Goal: Information Seeking & Learning: Learn about a topic

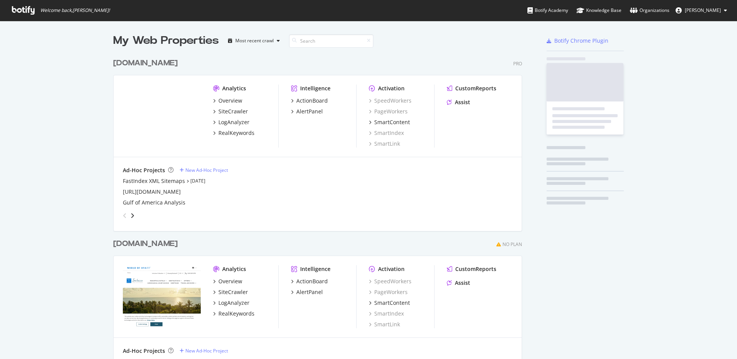
scroll to position [444, 409]
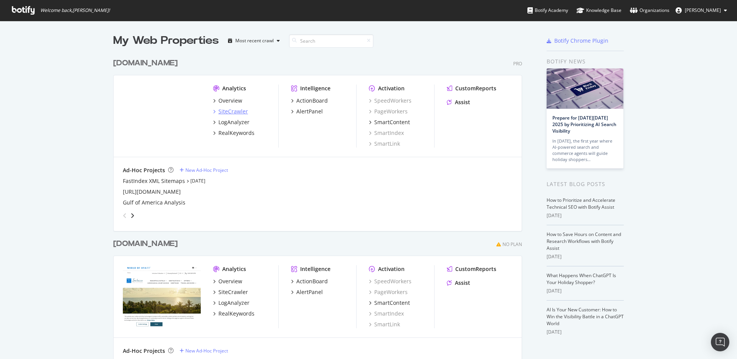
click at [231, 113] on div "SiteCrawler" at bounding box center [234, 112] width 30 height 8
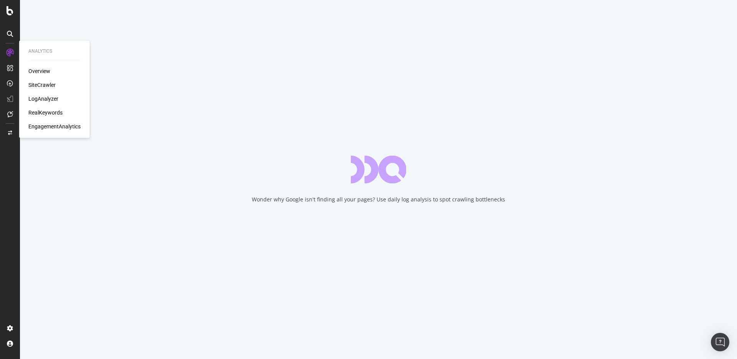
click at [44, 111] on div "RealKeywords" at bounding box center [45, 113] width 34 height 8
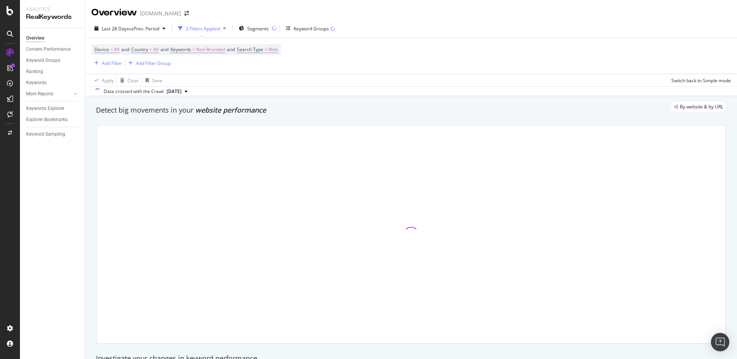
click at [103, 58] on div "Device = All and Country = All and Keywords = Non-Branded and Search Type = Web…" at bounding box center [186, 55] width 190 height 23
click at [106, 62] on div "Add Filter" at bounding box center [112, 63] width 20 height 7
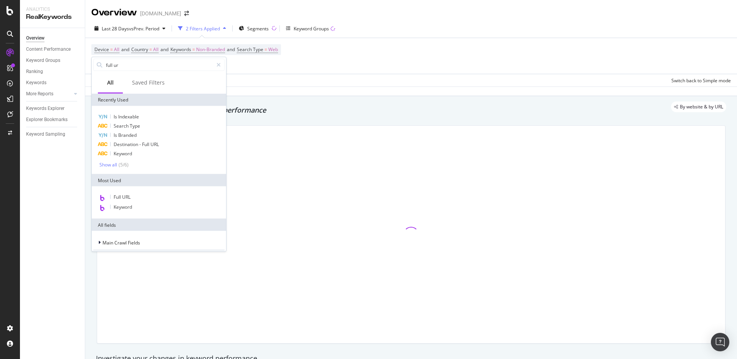
type input "full url"
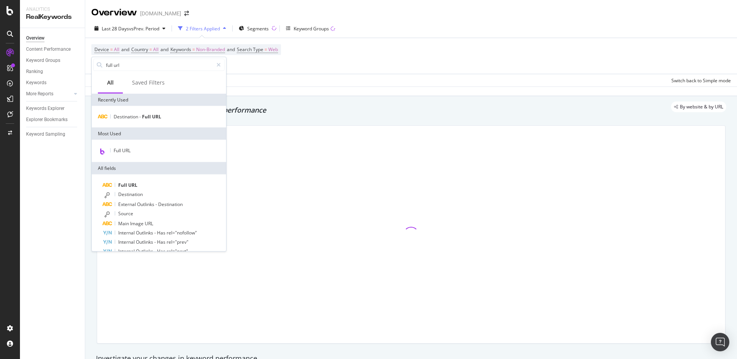
click at [300, 87] on div "Data crossed with the Crawl [DATE]" at bounding box center [411, 90] width 652 height 9
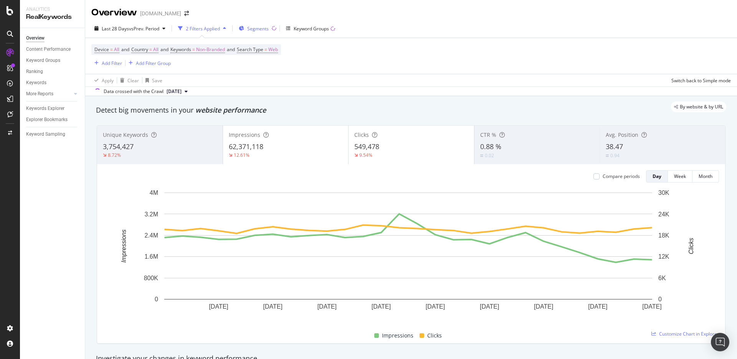
click at [264, 28] on span "Segments" at bounding box center [258, 28] width 22 height 7
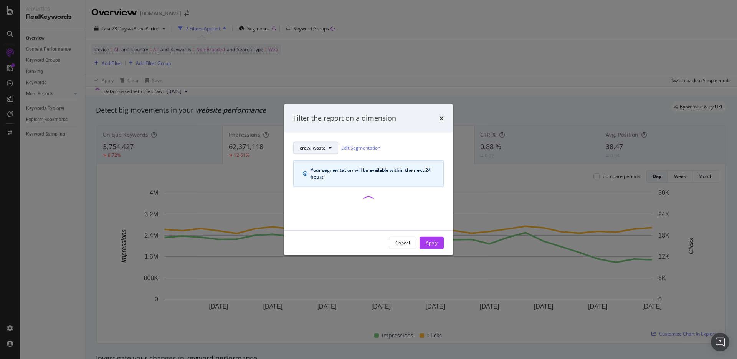
click at [325, 147] on span "crawl-waste" at bounding box center [313, 147] width 26 height 7
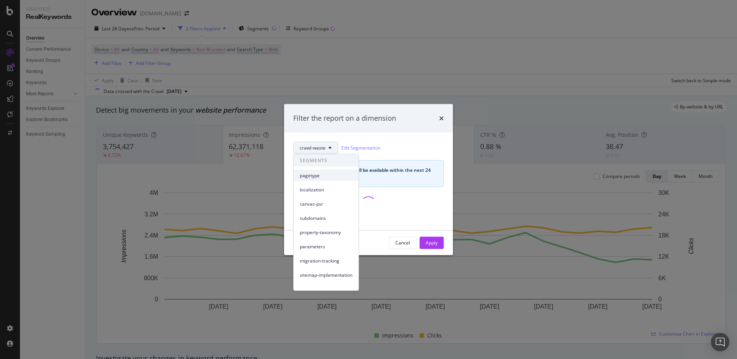
click at [321, 177] on span "pagetype" at bounding box center [326, 175] width 53 height 7
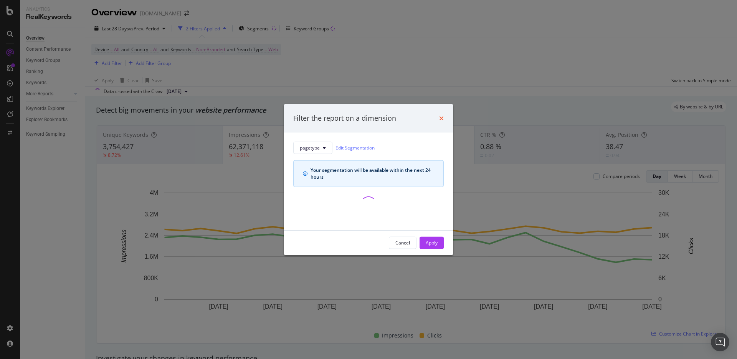
click at [441, 119] on icon "times" at bounding box center [441, 118] width 5 height 6
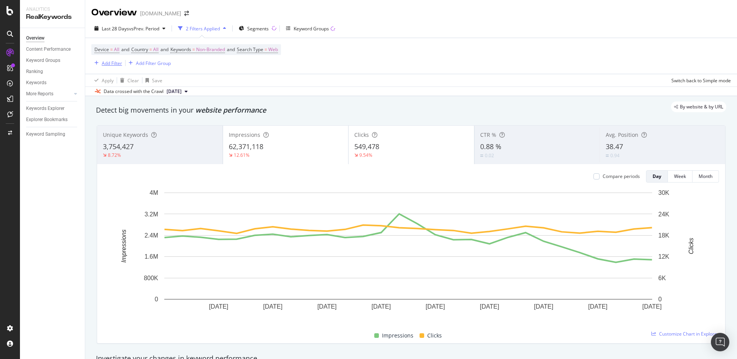
click at [106, 66] on div "Add Filter" at bounding box center [106, 63] width 31 height 8
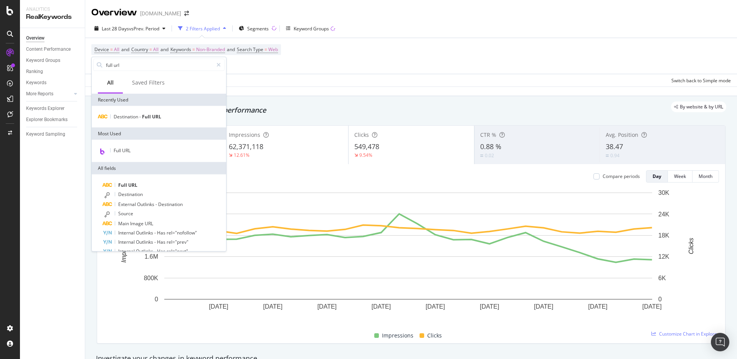
click at [66, 164] on div "Overview Content Performance Keyword Groups Ranking Keywords More Reports Count…" at bounding box center [52, 193] width 65 height 331
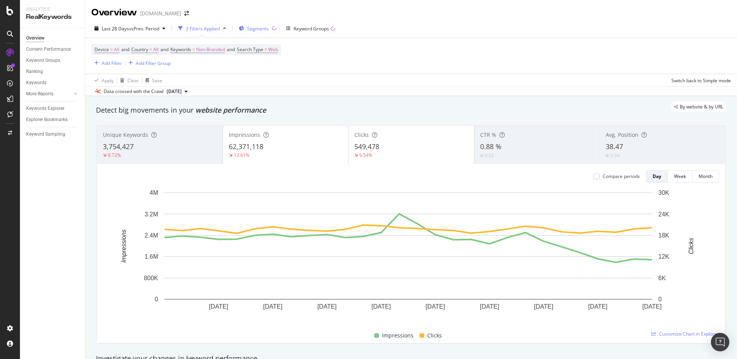
click at [255, 27] on span "Segments" at bounding box center [258, 28] width 22 height 7
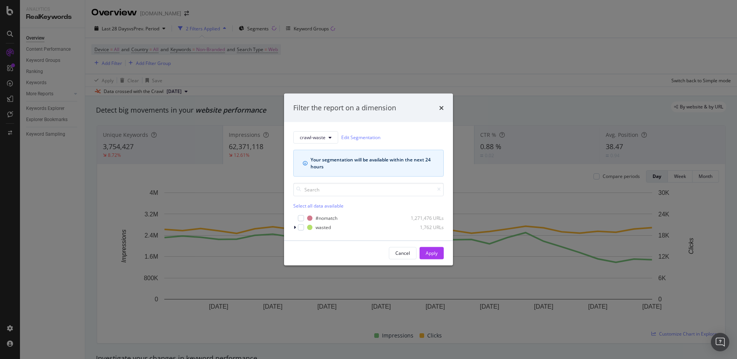
click at [325, 143] on div "crawl-waste Edit Segmentation Your segmentation will be available within the ne…" at bounding box center [368, 153] width 151 height 45
click at [325, 140] on span "crawl-waste" at bounding box center [313, 137] width 26 height 7
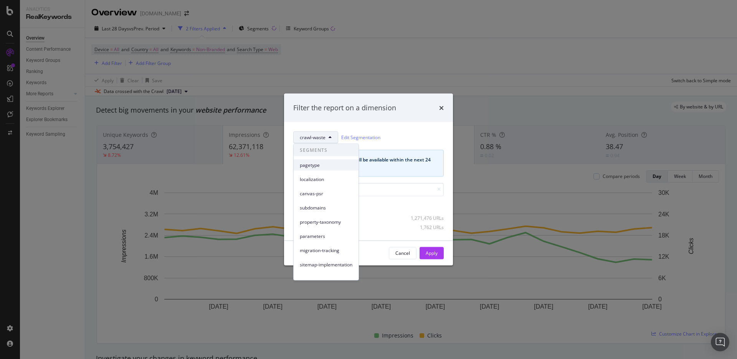
click at [319, 169] on div "pagetype" at bounding box center [326, 164] width 65 height 11
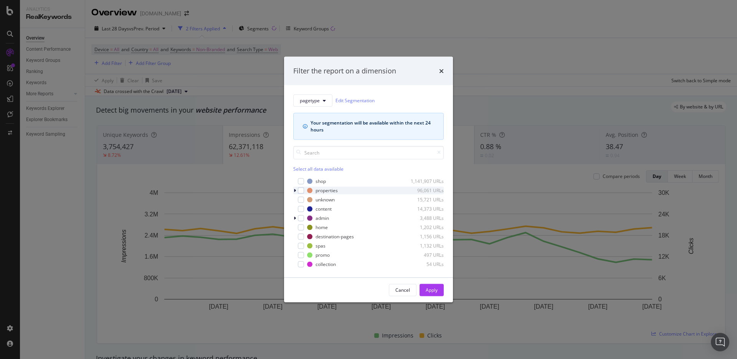
click at [295, 190] on icon "modal" at bounding box center [295, 190] width 2 height 5
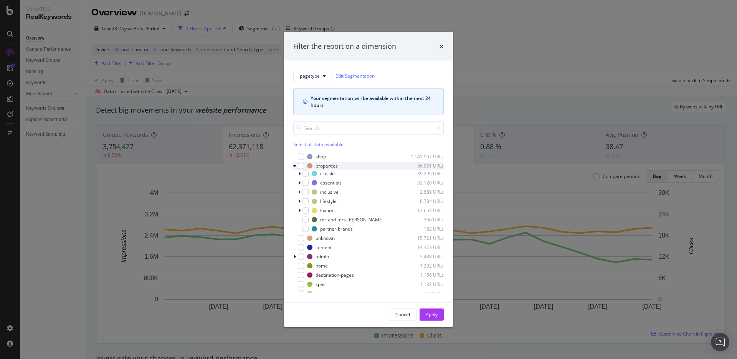
click at [295, 166] on icon "modal" at bounding box center [294, 165] width 3 height 5
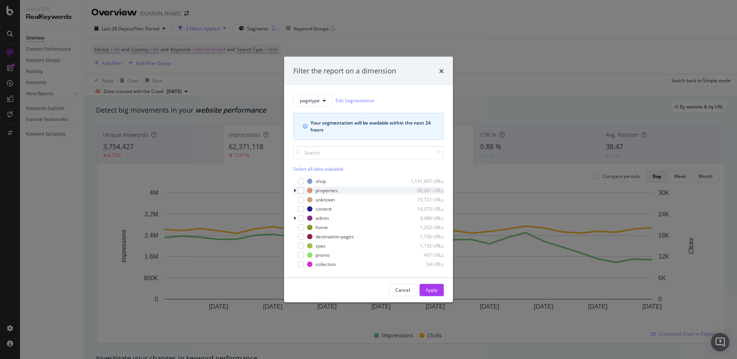
click at [295, 190] on icon "modal" at bounding box center [295, 190] width 2 height 5
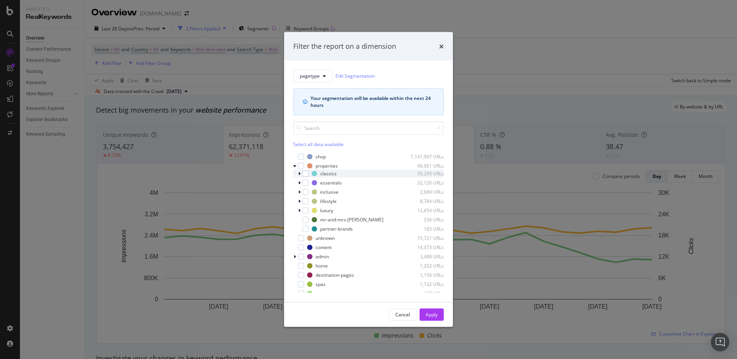
click at [300, 174] on icon "modal" at bounding box center [299, 173] width 2 height 5
click at [300, 174] on icon "modal" at bounding box center [299, 173] width 3 height 5
click at [300, 181] on icon "modal" at bounding box center [299, 182] width 2 height 5
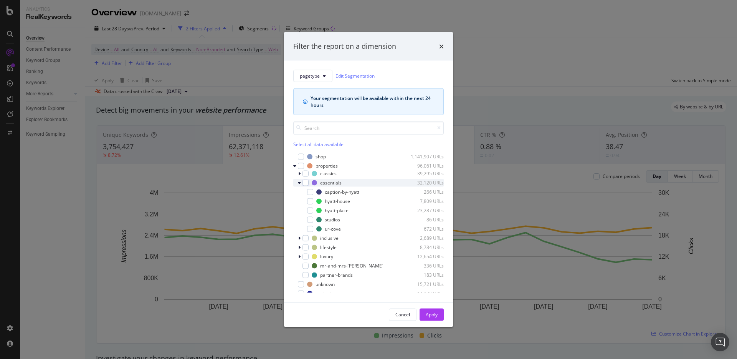
click at [300, 181] on icon "modal" at bounding box center [299, 182] width 3 height 5
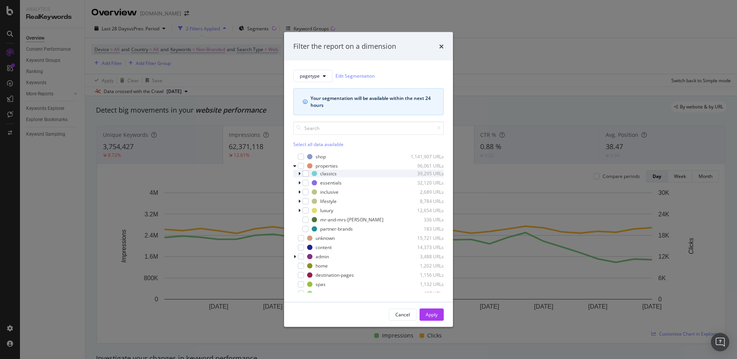
click at [300, 173] on icon "modal" at bounding box center [299, 173] width 2 height 5
click at [300, 173] on icon "modal" at bounding box center [299, 173] width 3 height 5
click at [295, 165] on icon "modal" at bounding box center [294, 165] width 3 height 5
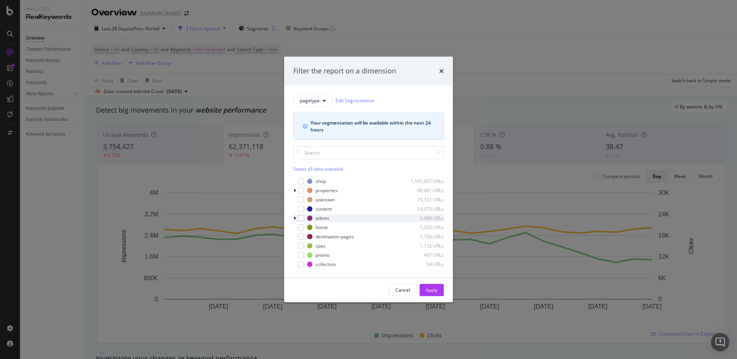
click at [295, 217] on icon "modal" at bounding box center [295, 217] width 2 height 5
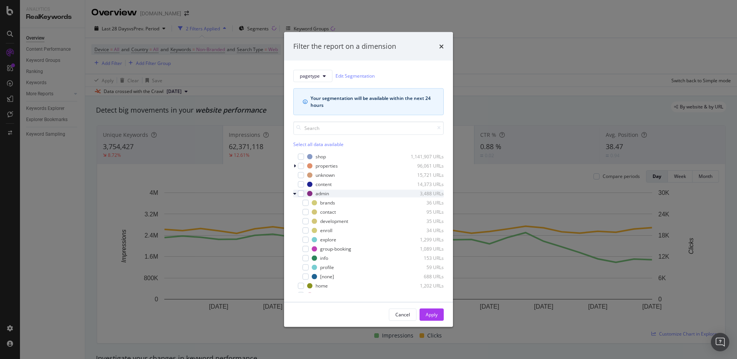
click at [295, 194] on icon "modal" at bounding box center [294, 193] width 3 height 5
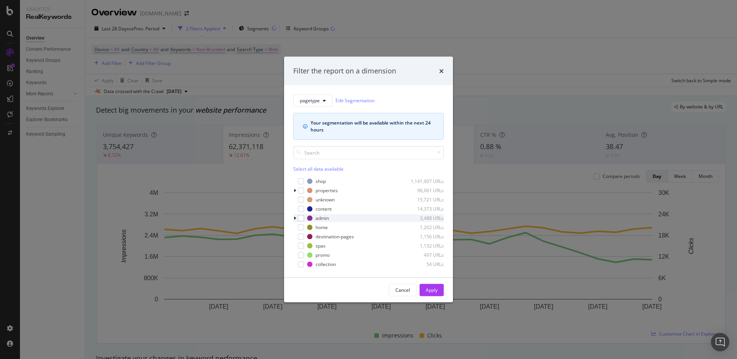
click at [294, 219] on icon "modal" at bounding box center [295, 217] width 2 height 5
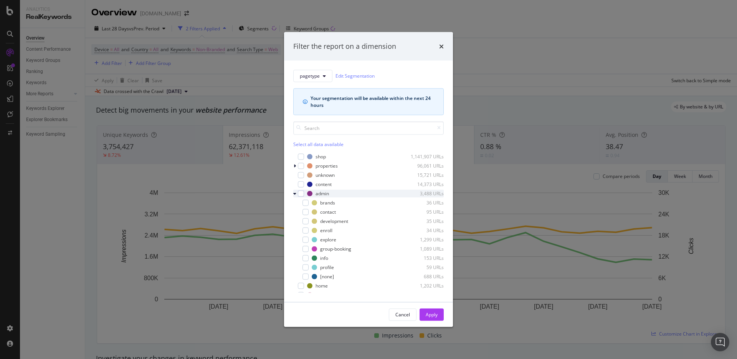
click at [295, 194] on icon "modal" at bounding box center [294, 193] width 3 height 5
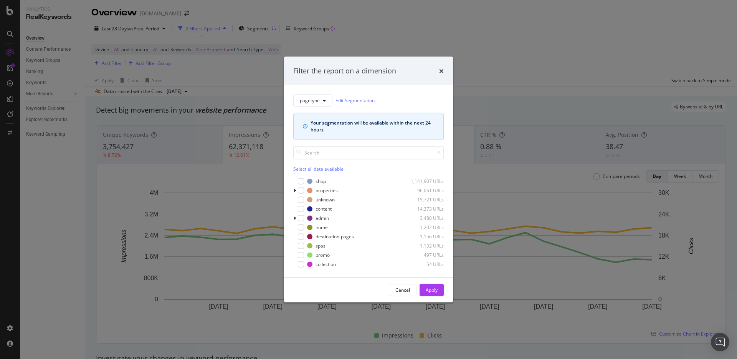
click at [311, 109] on div "pagetype Edit Segmentation Your segmentation will be available within the next …" at bounding box center [368, 116] width 151 height 45
click at [308, 100] on span "pagetype" at bounding box center [310, 100] width 20 height 7
click at [396, 101] on div "pagetype Edit Segmentation" at bounding box center [368, 100] width 151 height 12
click at [296, 218] on icon "modal" at bounding box center [295, 217] width 2 height 5
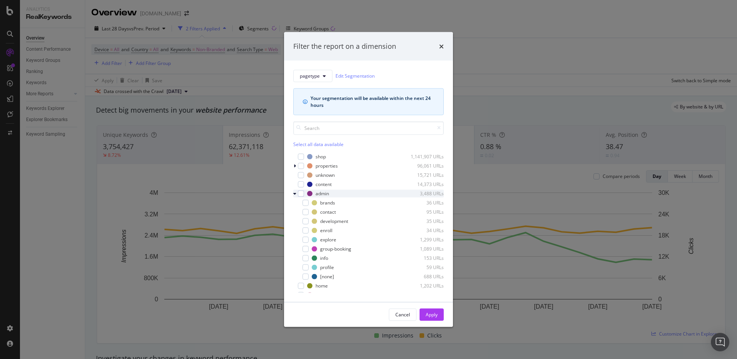
click at [294, 195] on icon "modal" at bounding box center [294, 193] width 3 height 5
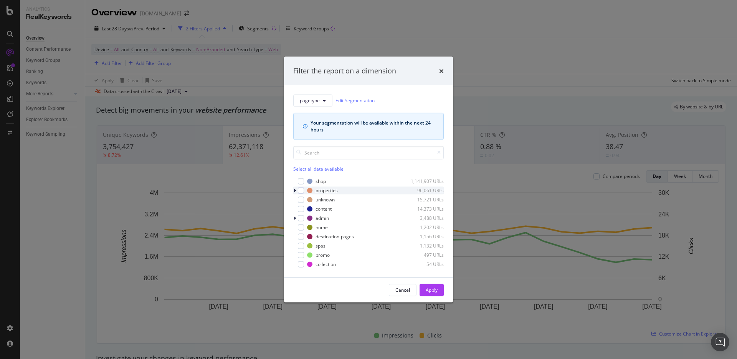
click at [296, 190] on icon "modal" at bounding box center [295, 190] width 2 height 5
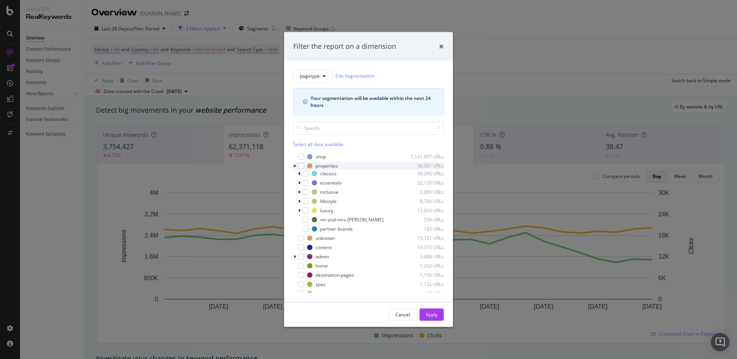
click at [295, 168] on icon "modal" at bounding box center [294, 165] width 3 height 5
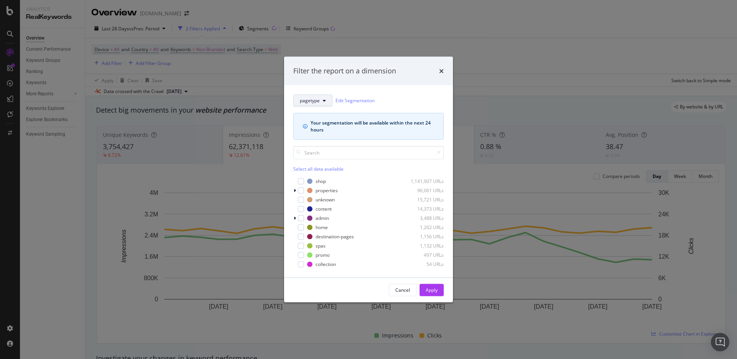
click at [307, 98] on span "pagetype" at bounding box center [310, 100] width 20 height 7
click at [395, 99] on div "pagetype Edit Segmentation" at bounding box center [368, 100] width 151 height 12
click at [295, 190] on icon "modal" at bounding box center [295, 190] width 2 height 5
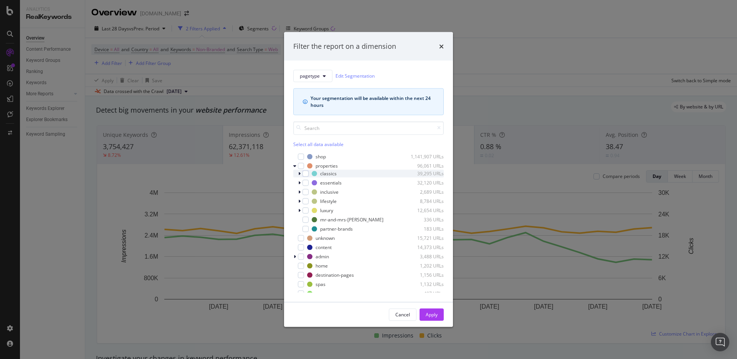
click at [300, 173] on icon "modal" at bounding box center [299, 173] width 2 height 5
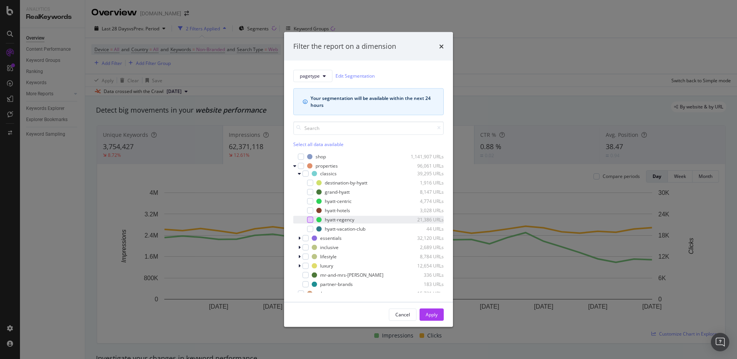
click at [311, 216] on div "modal" at bounding box center [310, 219] width 6 height 6
click at [442, 315] on button "Apply" at bounding box center [432, 314] width 24 height 12
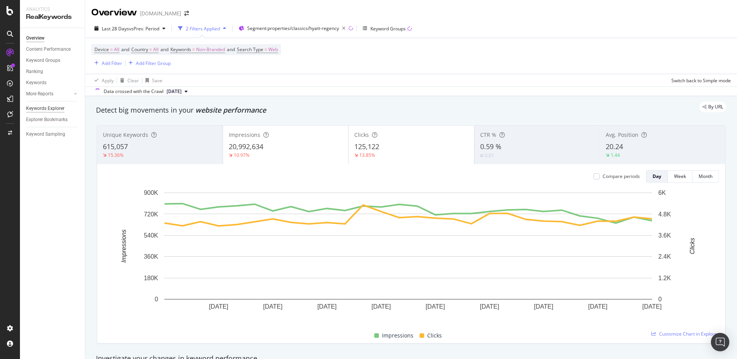
click at [46, 106] on div "Keywords Explorer" at bounding box center [45, 108] width 38 height 8
